Goal: Task Accomplishment & Management: Manage account settings

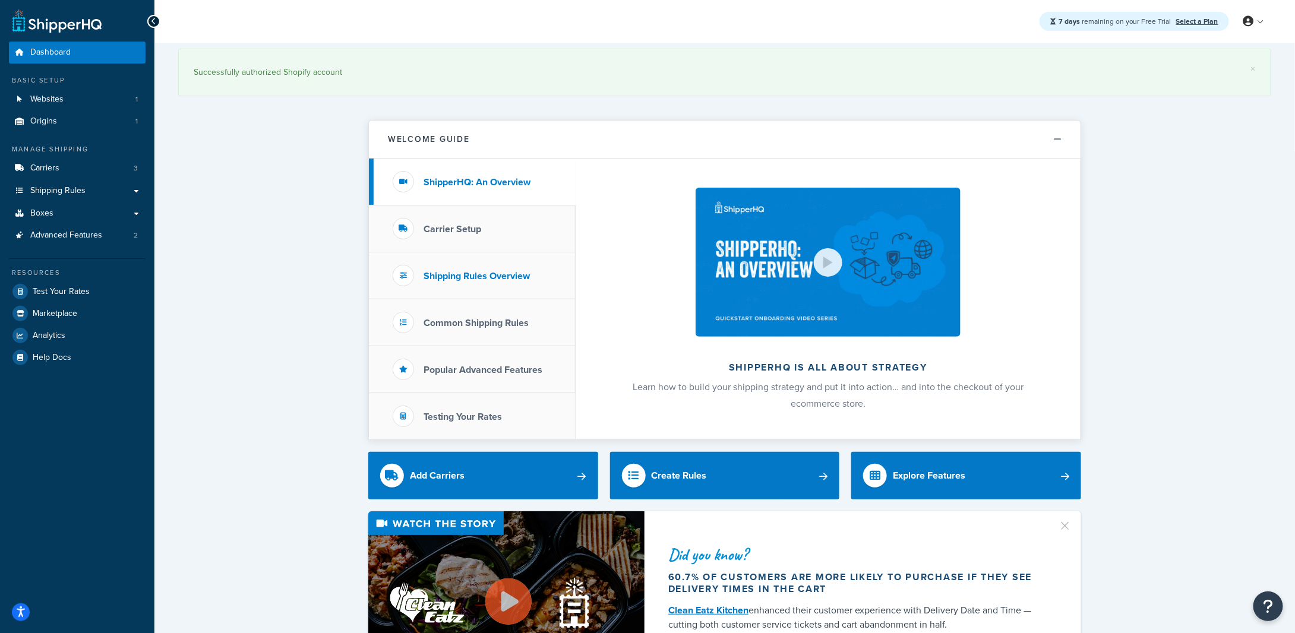
click at [459, 279] on h3 "Shipping Rules Overview" at bounding box center [477, 276] width 106 height 11
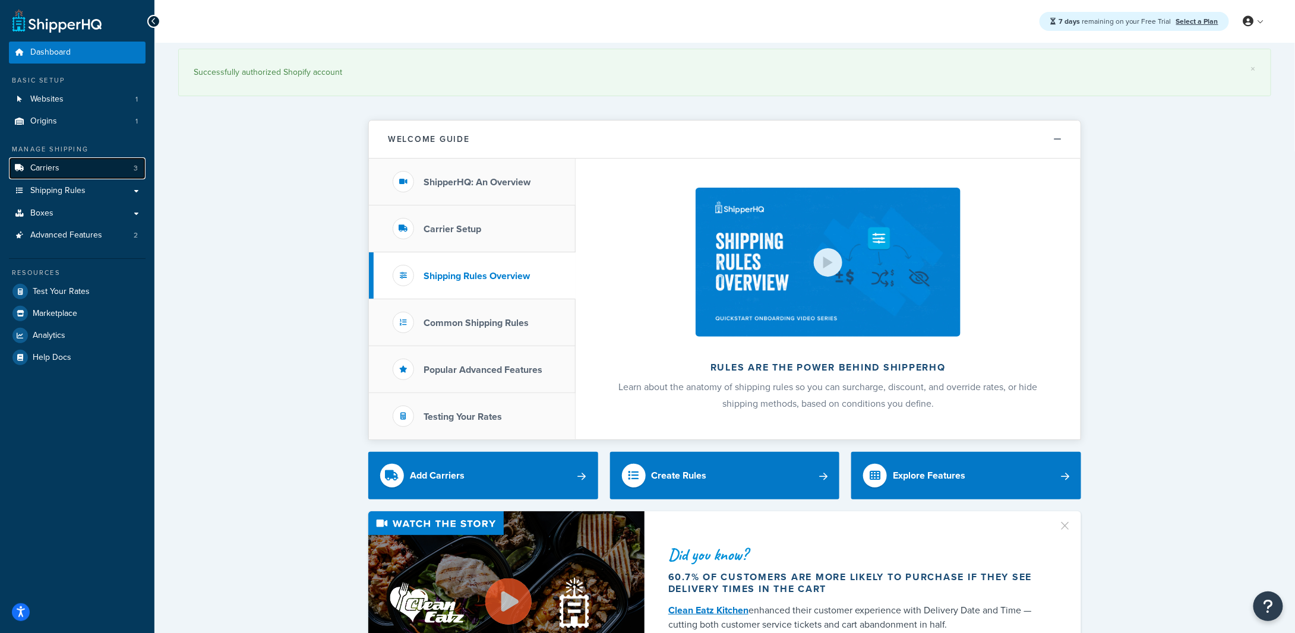
click at [70, 173] on link "Carriers 3" at bounding box center [77, 168] width 137 height 22
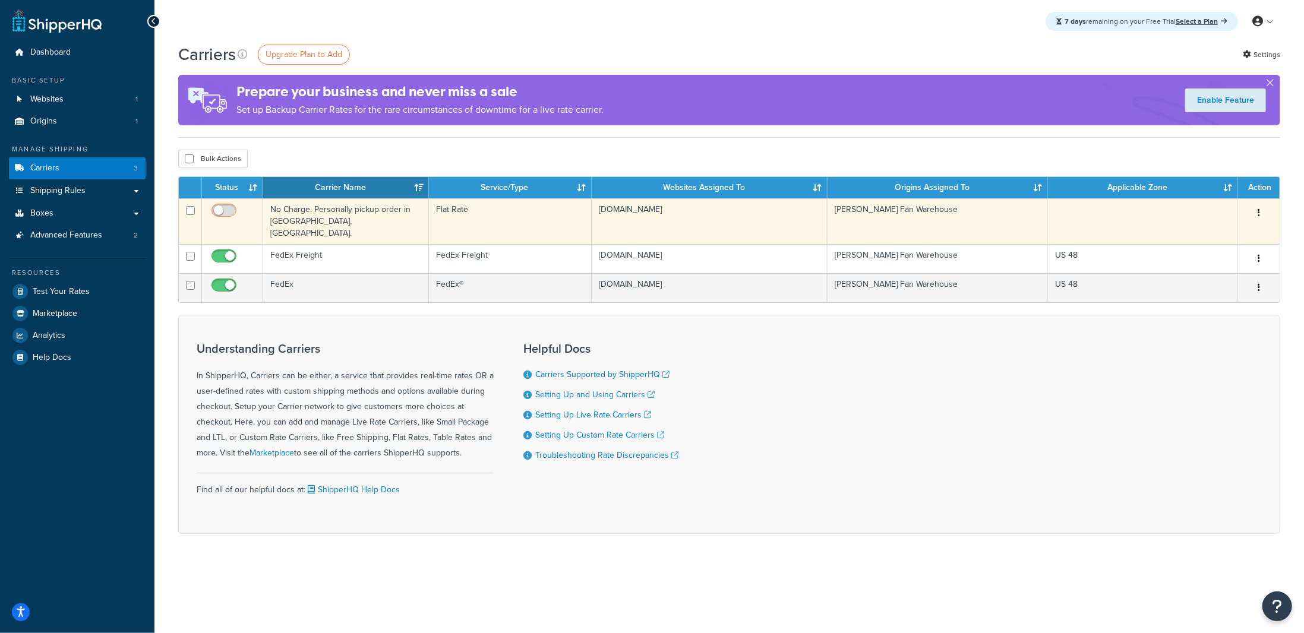
click at [226, 210] on input "checkbox" at bounding box center [225, 213] width 33 height 15
checkbox input "true"
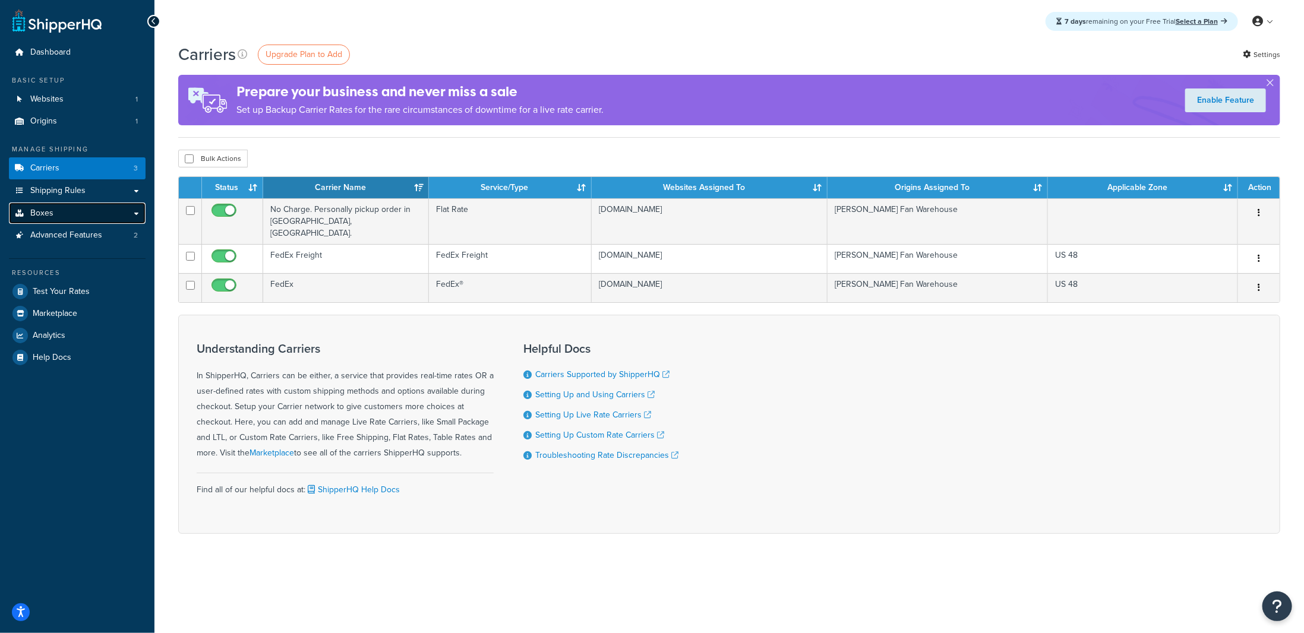
click at [68, 219] on link "Boxes" at bounding box center [77, 214] width 137 height 22
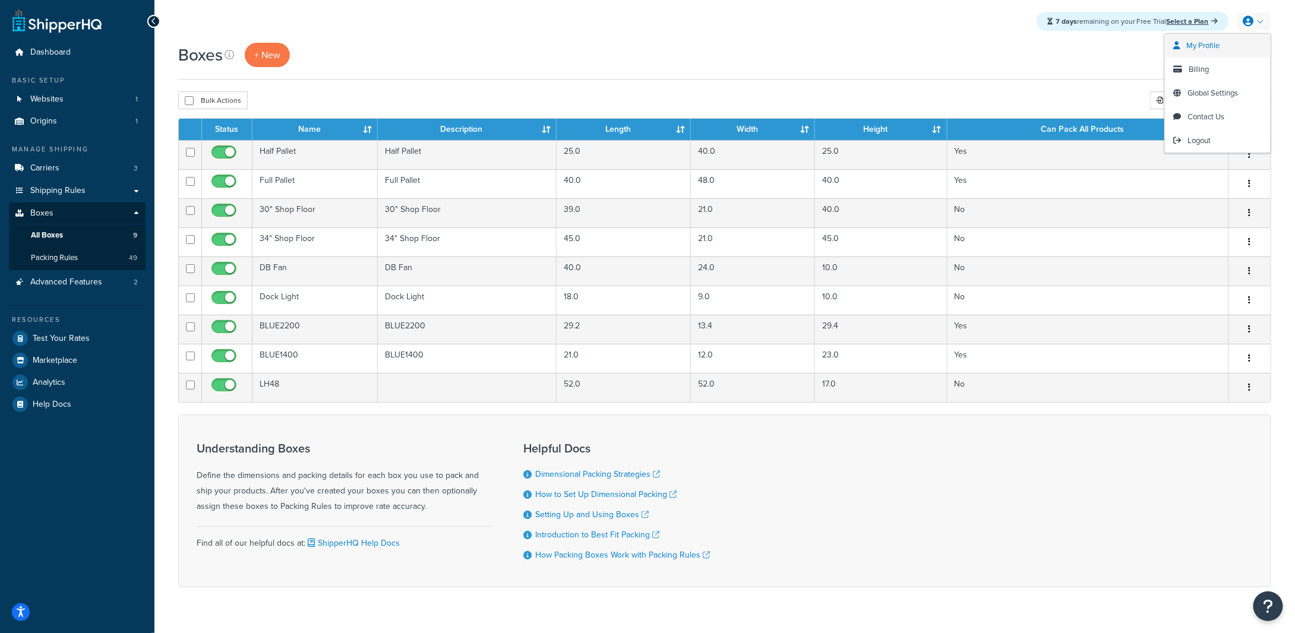
click at [1217, 44] on span "My Profile" at bounding box center [1203, 45] width 33 height 11
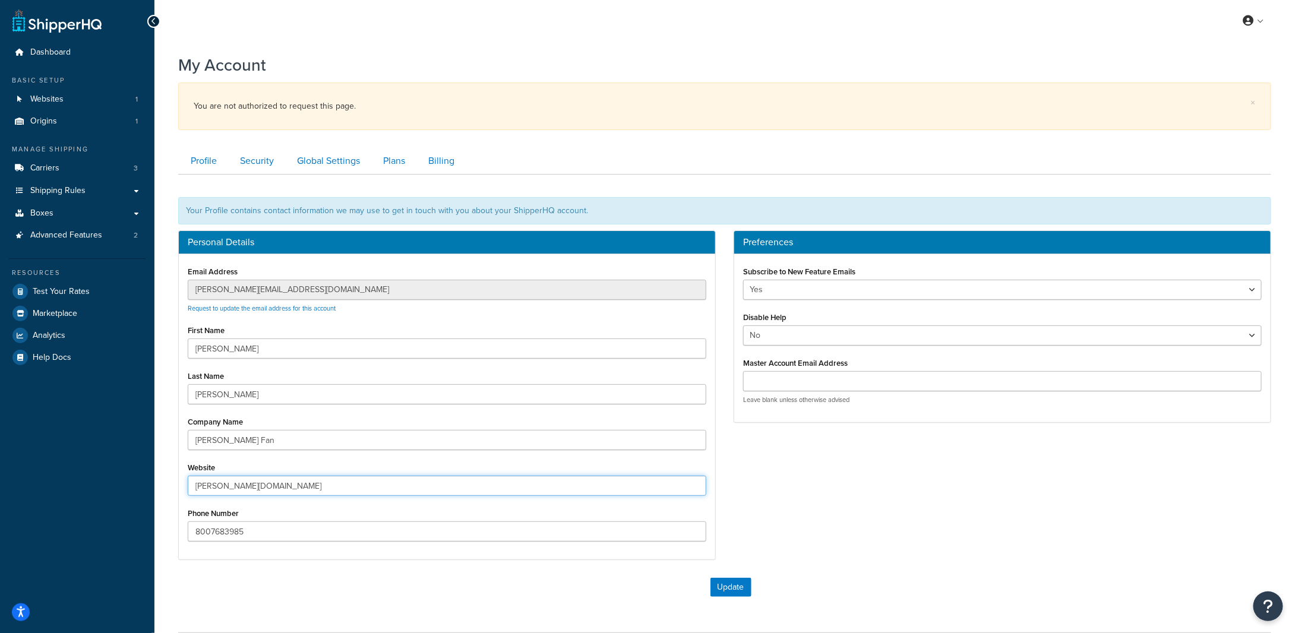
click at [521, 487] on input "patterson-fan.mybigcommerce.com" at bounding box center [447, 486] width 519 height 20
click at [402, 155] on link "Plans" at bounding box center [393, 161] width 44 height 27
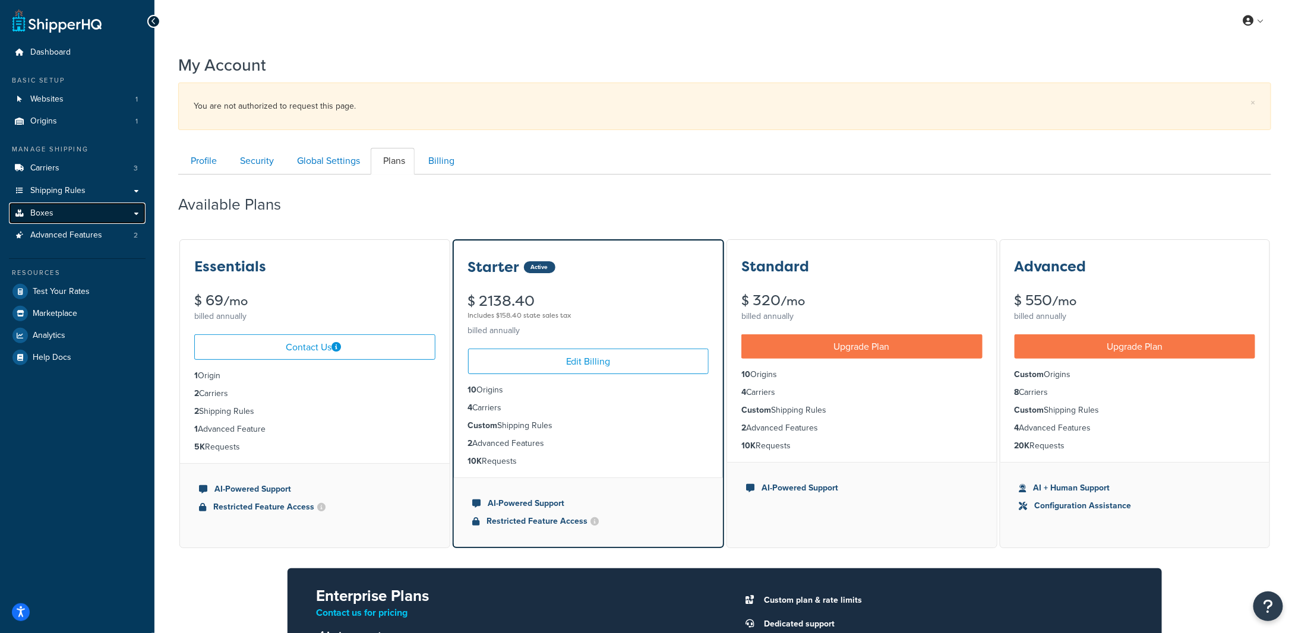
click at [134, 212] on link "Boxes" at bounding box center [77, 214] width 137 height 22
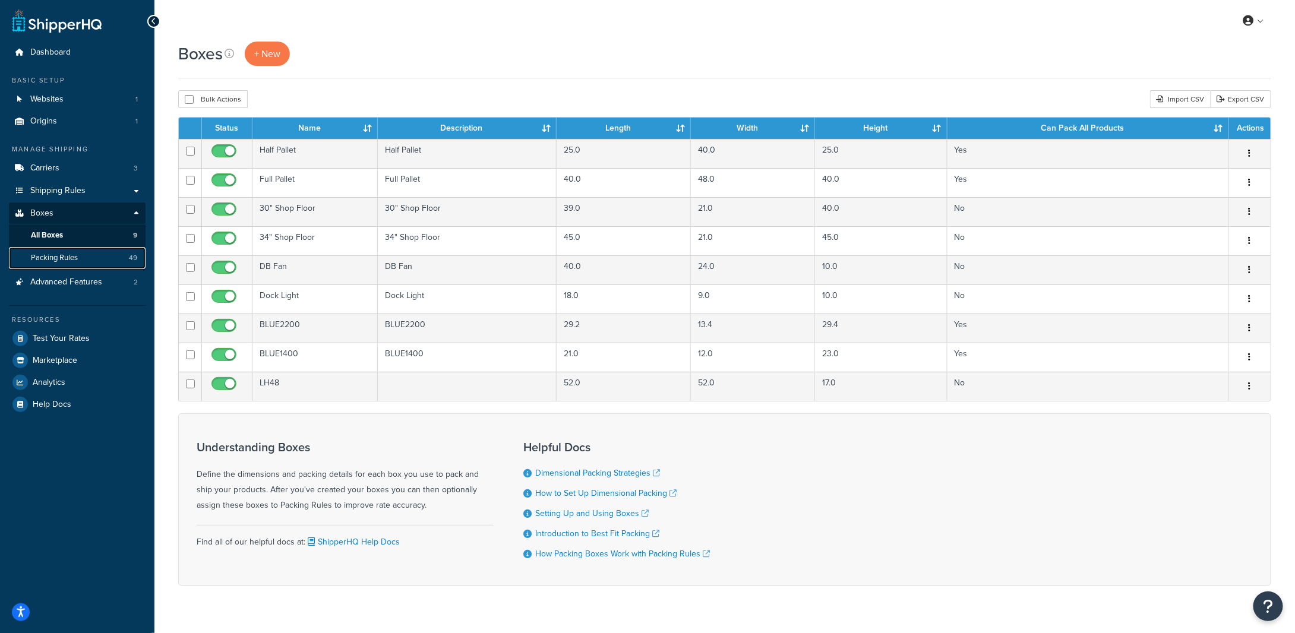
click at [74, 258] on span "Packing Rules" at bounding box center [54, 258] width 47 height 10
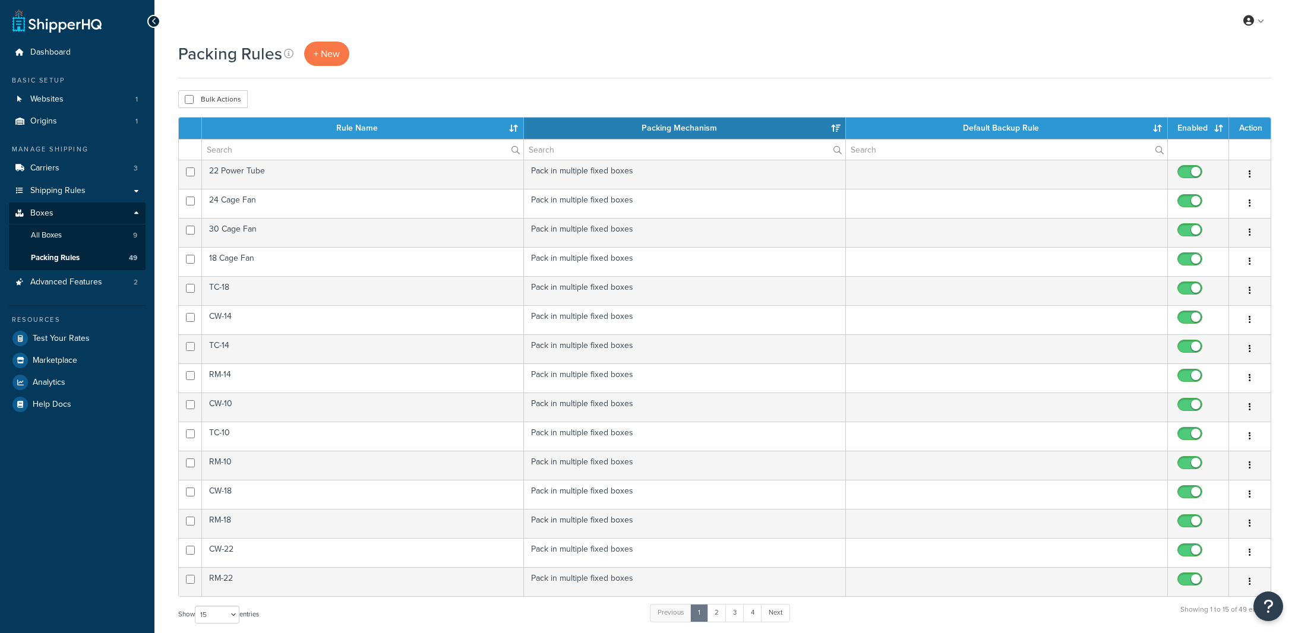
select select "15"
click at [94, 105] on link "Websites 1" at bounding box center [77, 100] width 137 height 22
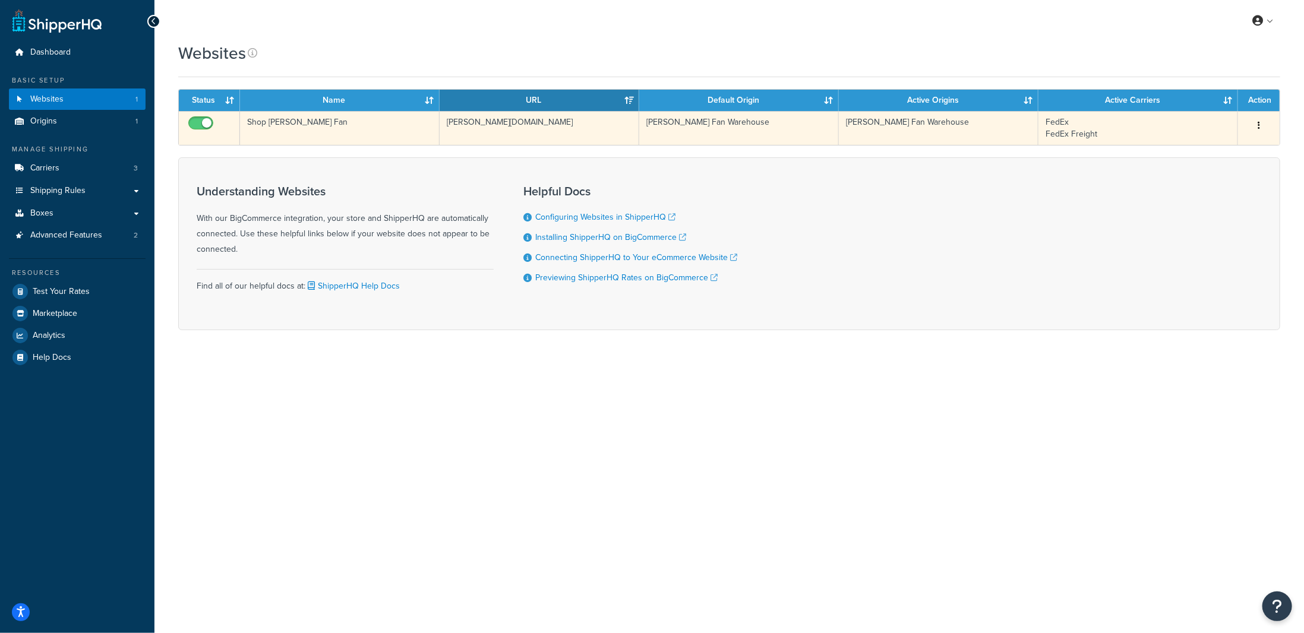
click at [508, 123] on td "patterson-fan.mybigcommerce.com" at bounding box center [540, 128] width 200 height 34
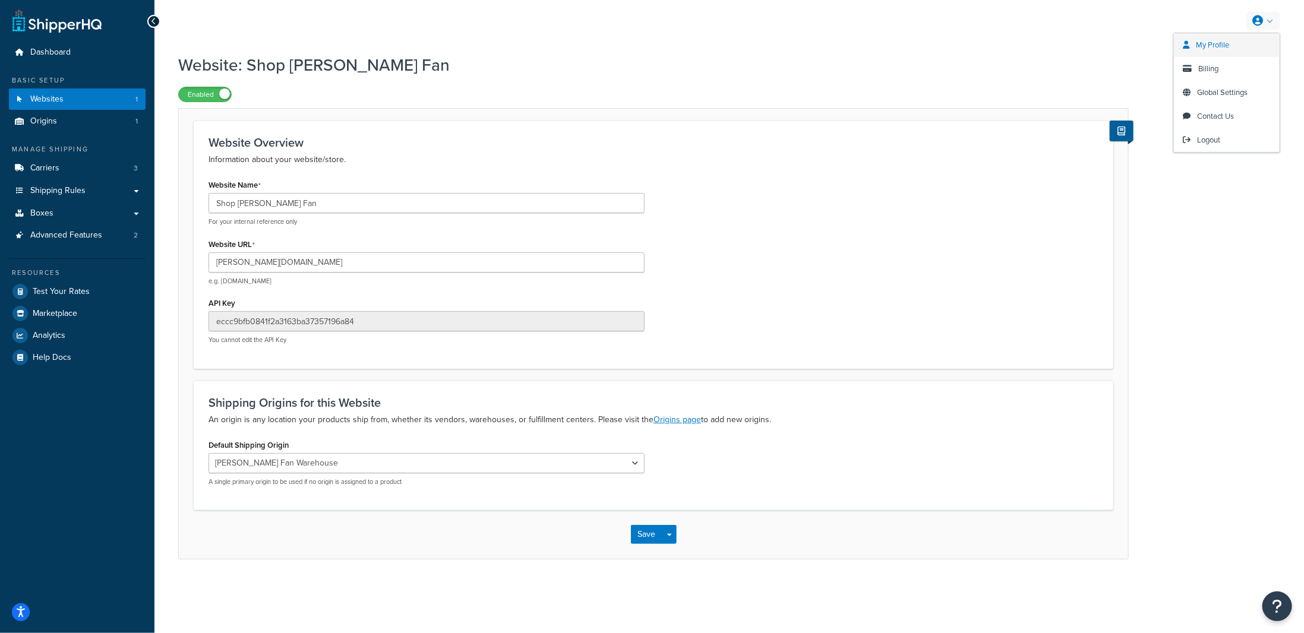
click at [1206, 43] on span "My Profile" at bounding box center [1212, 44] width 33 height 11
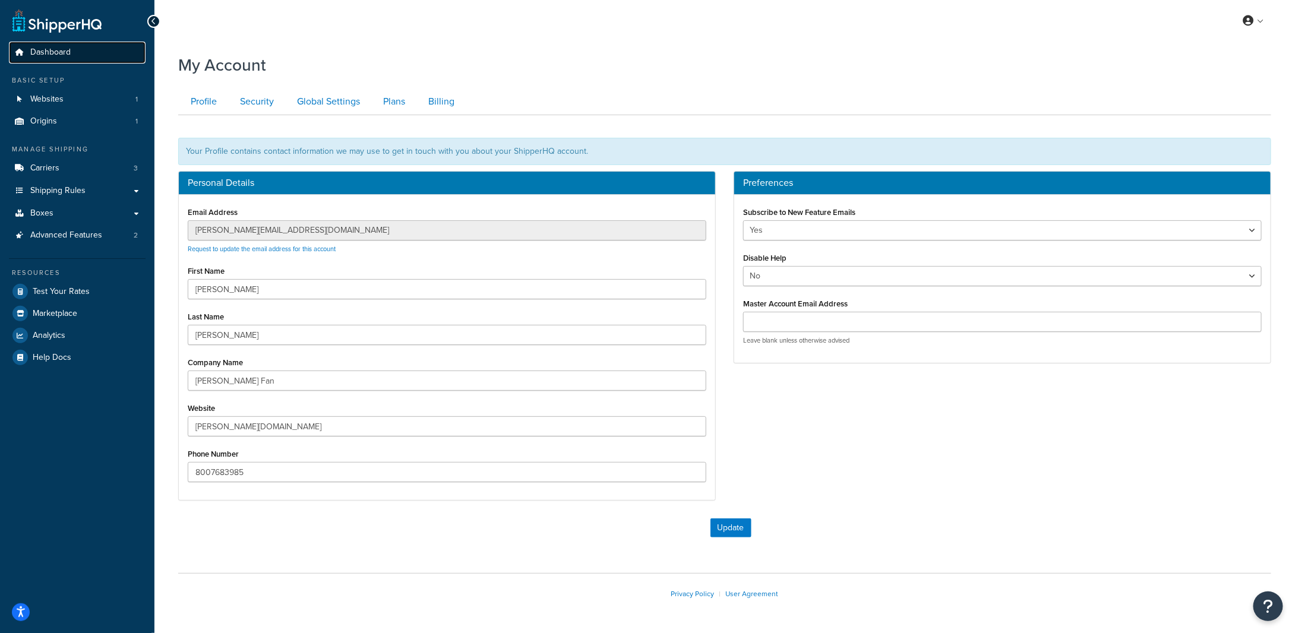
click at [76, 55] on link "Dashboard" at bounding box center [77, 53] width 137 height 22
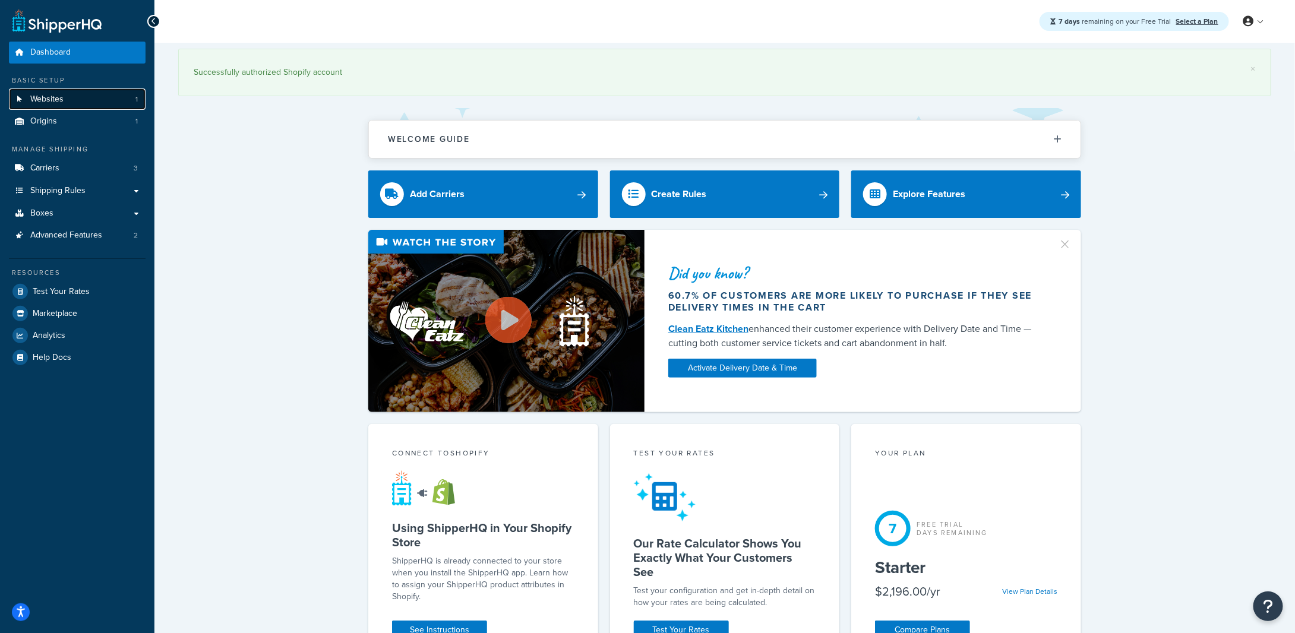
click at [72, 100] on link "Websites 1" at bounding box center [77, 100] width 137 height 22
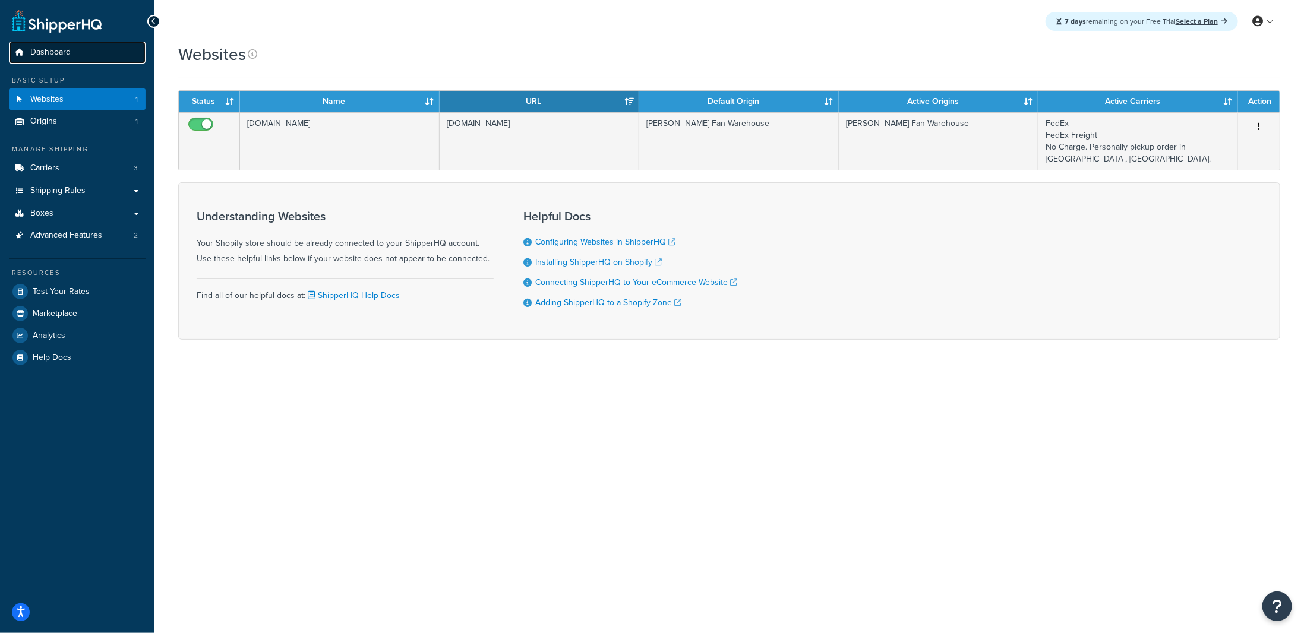
click at [58, 52] on span "Dashboard" at bounding box center [50, 53] width 40 height 10
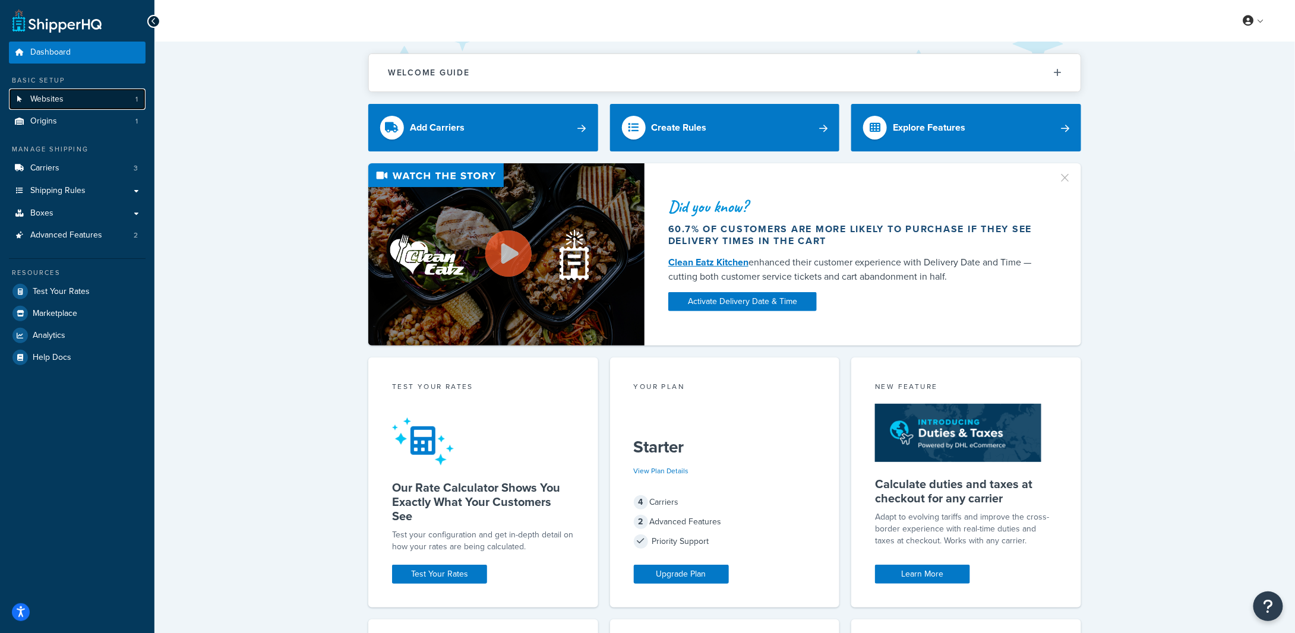
click at [51, 100] on span "Websites" at bounding box center [46, 99] width 33 height 10
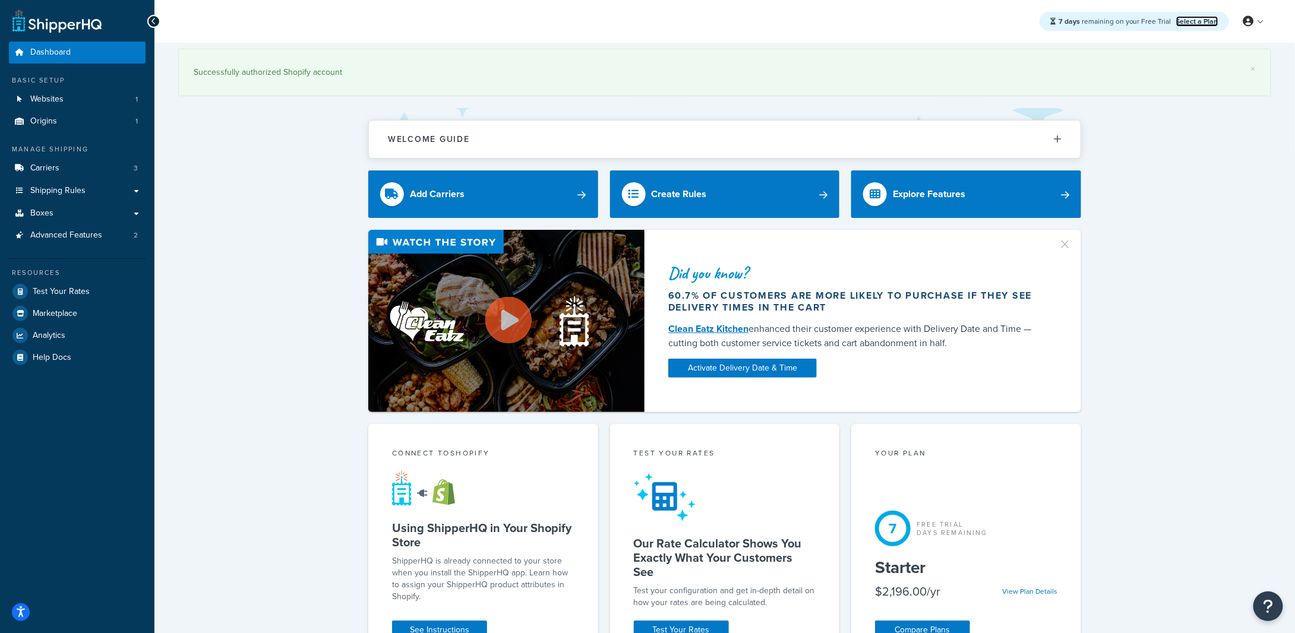
click at [1188, 21] on link "Select a Plan" at bounding box center [1197, 21] width 42 height 11
click at [70, 96] on link "Websites 1" at bounding box center [77, 100] width 137 height 22
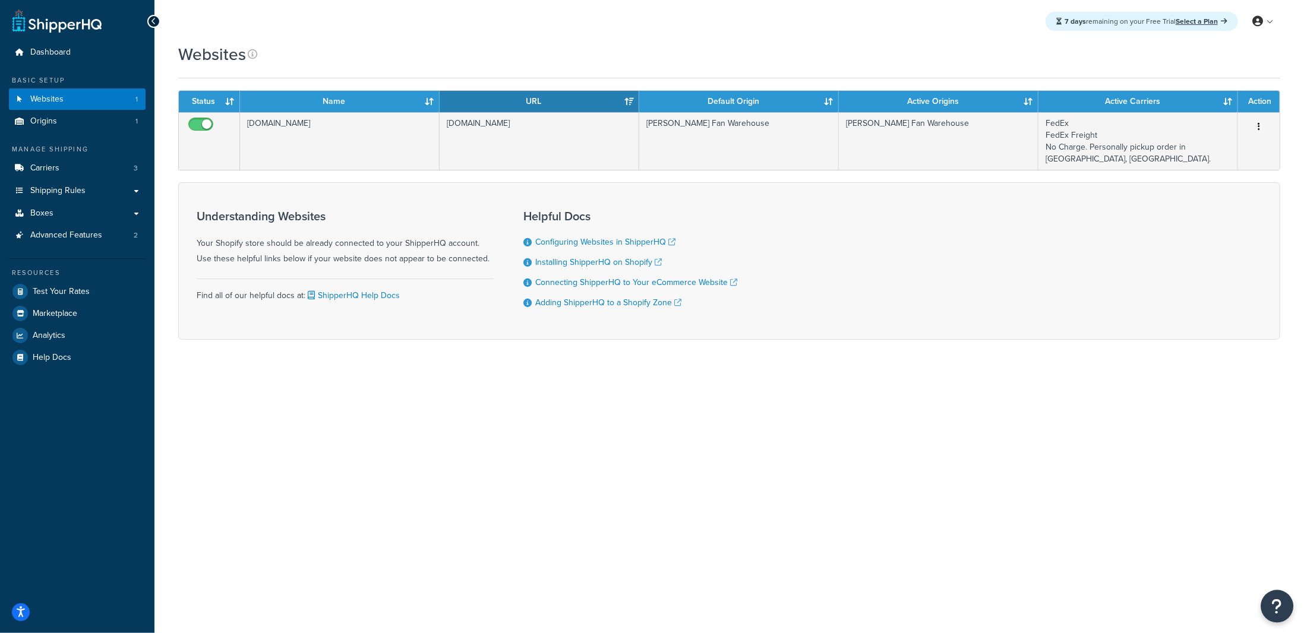
click at [1279, 613] on icon "Open Resource Center" at bounding box center [1277, 606] width 11 height 17
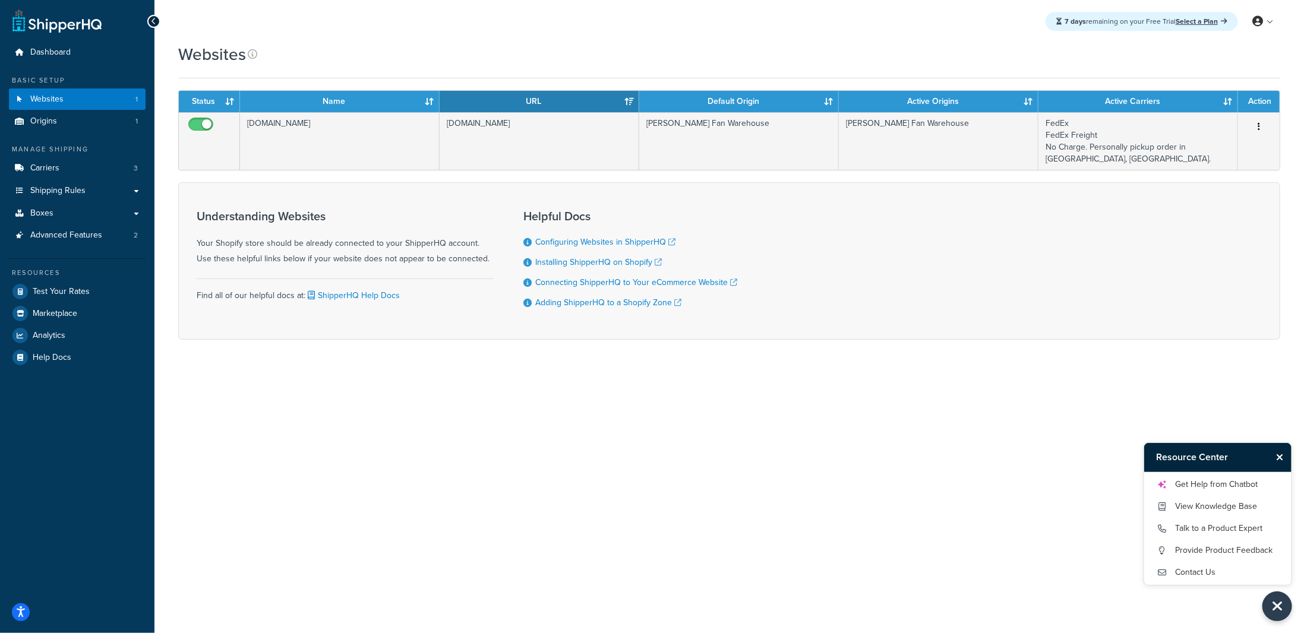
drag, startPoint x: 412, startPoint y: 527, endPoint x: 138, endPoint y: 603, distance: 283.7
click at [389, 534] on div "7 days remaining on your Free Trial Select a Plan My Profile Billing Global Set…" at bounding box center [729, 316] width 1150 height 633
click at [16, 610] on icon "Open accessiBe: accessibility options, statement and help" at bounding box center [21, 612] width 10 height 12
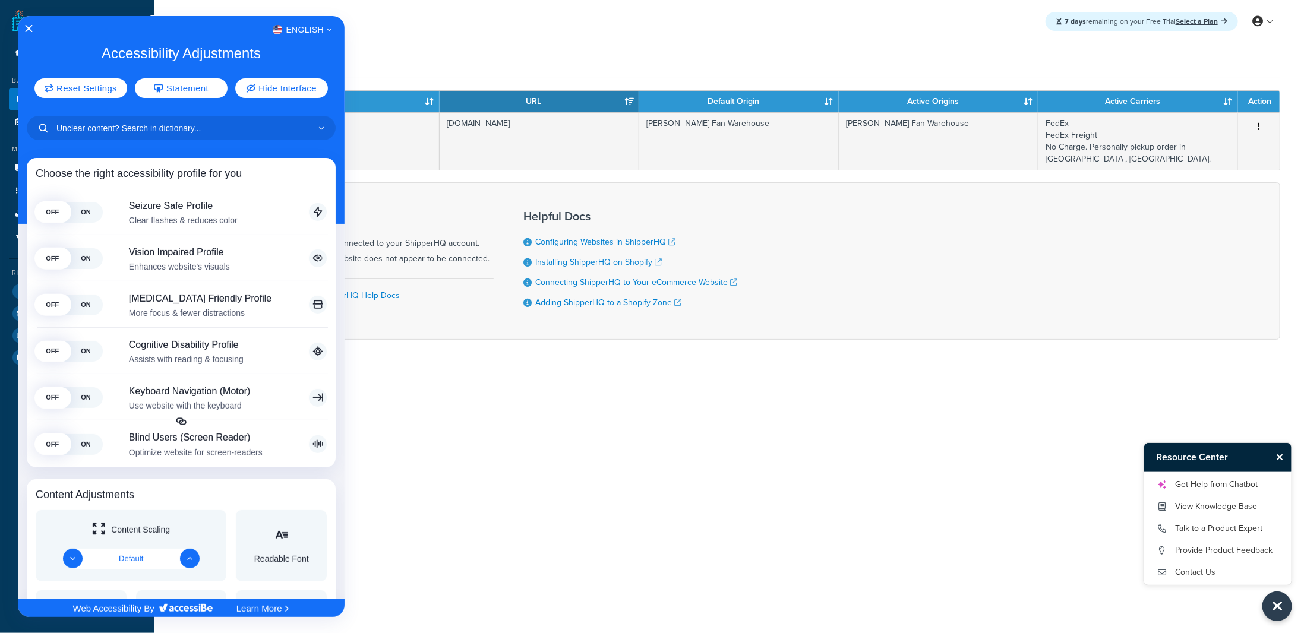
click at [496, 457] on div at bounding box center [652, 316] width 1304 height 633
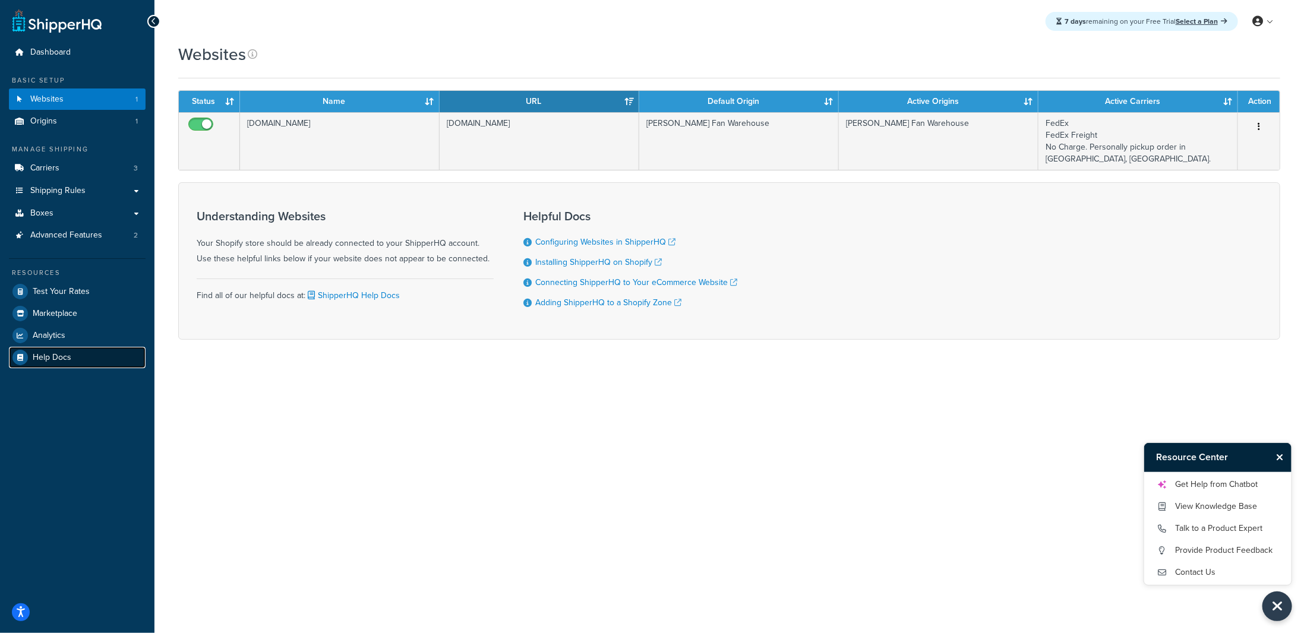
click at [65, 359] on span "Help Docs" at bounding box center [52, 358] width 39 height 10
